Goal: Information Seeking & Learning: Learn about a topic

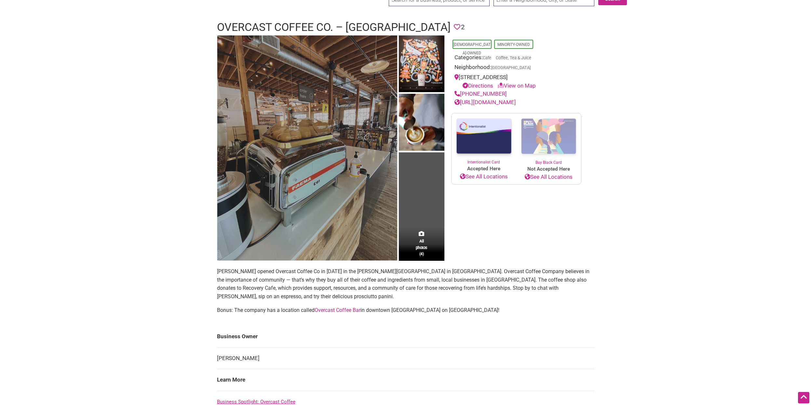
scroll to position [51, 0]
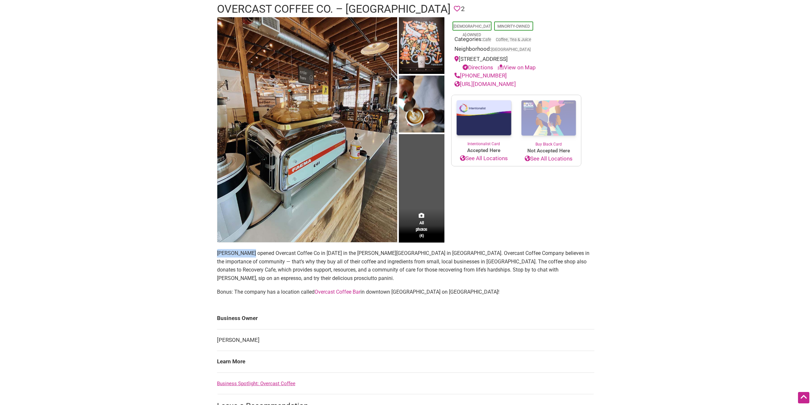
drag, startPoint x: 213, startPoint y: 250, endPoint x: 249, endPoint y: 251, distance: 35.8
click at [249, 252] on div "All photos (4) Asian-Owned Minority-Owned Categories: Cafe Coffee, Tea & Juice …" at bounding box center [405, 243] width 390 height 452
copy p "Jonathan Pak"
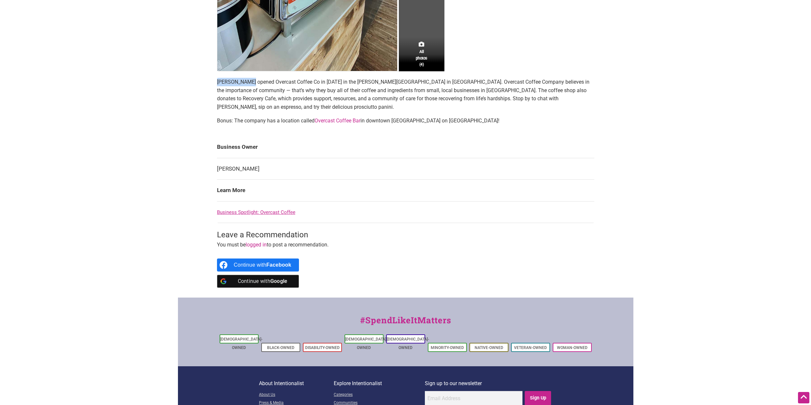
scroll to position [270, 0]
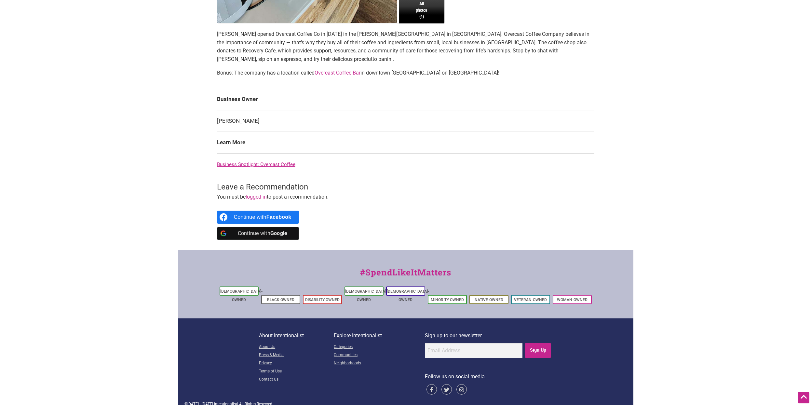
click at [229, 122] on td "Jonathan Pak" at bounding box center [405, 121] width 377 height 22
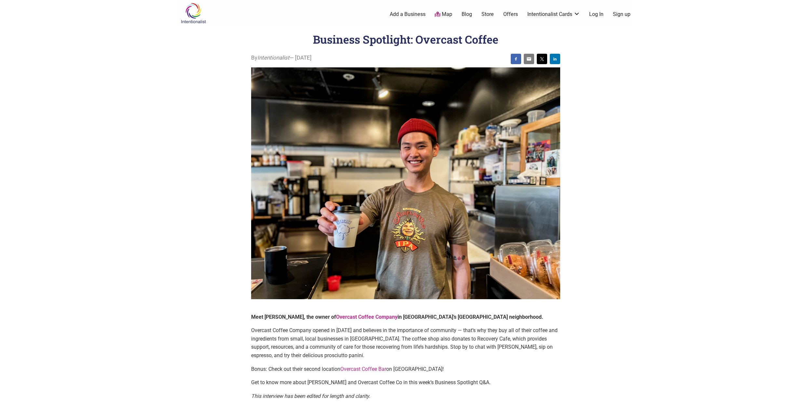
click at [695, 130] on body "× Menu 0 Add a Business Map Blog Store Offers Intentionalist Cards Buy Black Ca…" at bounding box center [405, 202] width 811 height 405
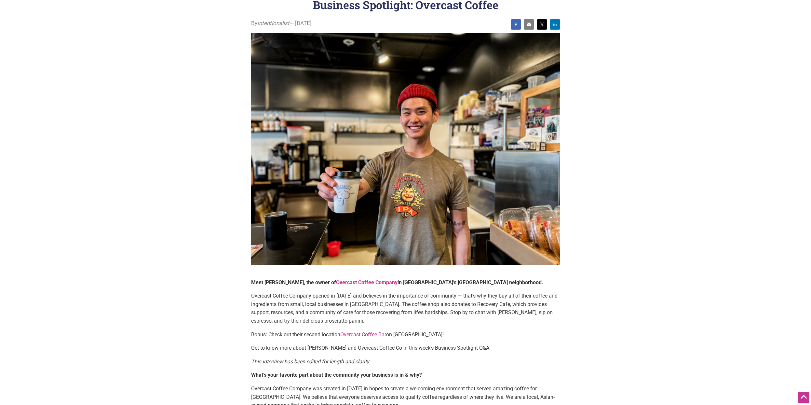
scroll to position [31, 0]
